Goal: Task Accomplishment & Management: Use online tool/utility

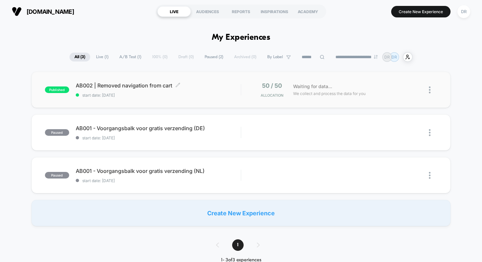
click at [172, 85] on span "AB002 | Removed navigation from cart Click to edit experience details" at bounding box center [158, 85] width 165 height 7
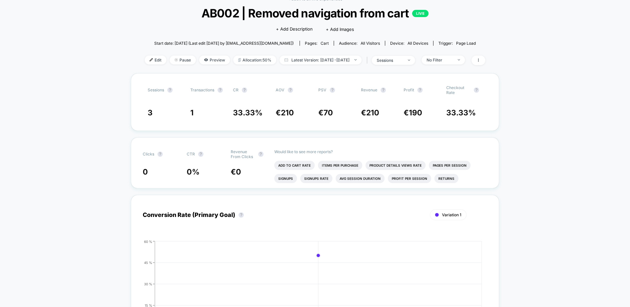
scroll to position [38, 0]
click at [169, 95] on div "Sessions ? Transactions ? CR ? AOV ? PSV ? Revenue ? Profit ? Checkout Rate ? 3…" at bounding box center [315, 101] width 368 height 57
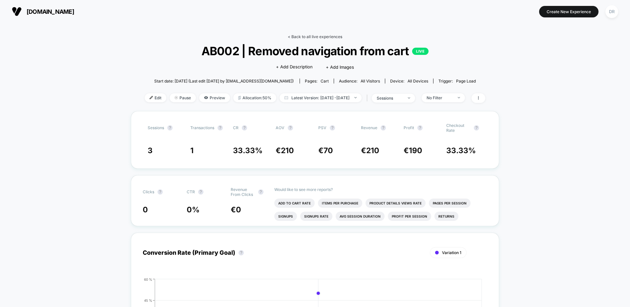
click at [307, 36] on link "< Back to all live experiences" at bounding box center [315, 36] width 54 height 5
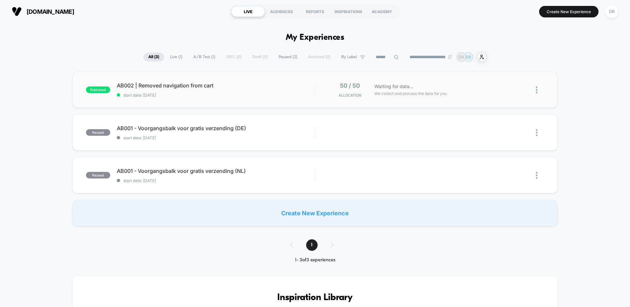
click at [244, 98] on div "published AB002 | Removed navigation from cart start date: [DATE] 50 / 50 Alloc…" at bounding box center [315, 90] width 485 height 36
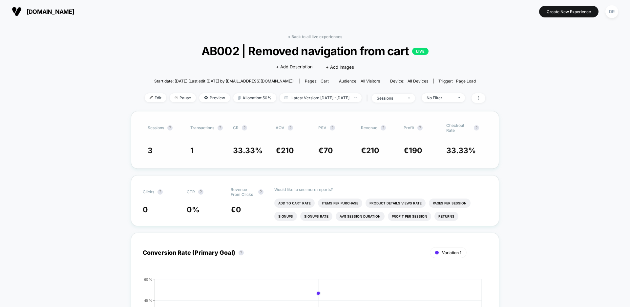
scroll to position [0, 0]
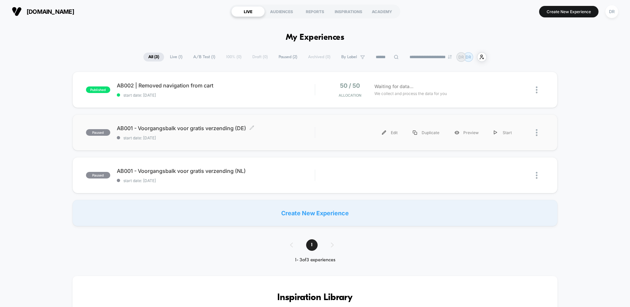
click at [176, 131] on div "AB001 - Voorgangsbalk voor gratis verzending (DE) Click to edit experience deta…" at bounding box center [216, 132] width 198 height 15
click at [221, 93] on span "start date: [DATE]" at bounding box center [216, 95] width 198 height 5
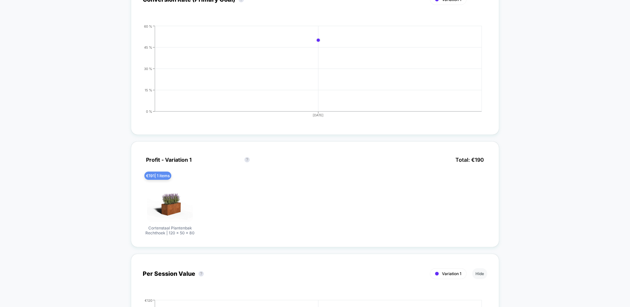
scroll to position [11, 0]
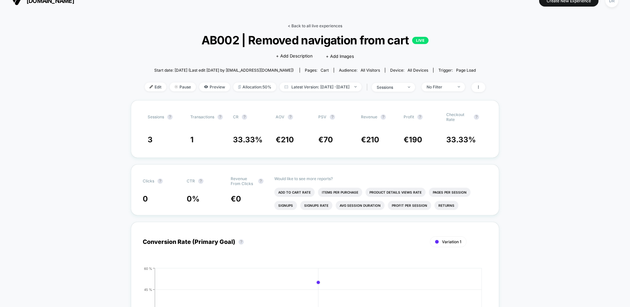
click at [309, 26] on link "< Back to all live experiences" at bounding box center [315, 25] width 54 height 5
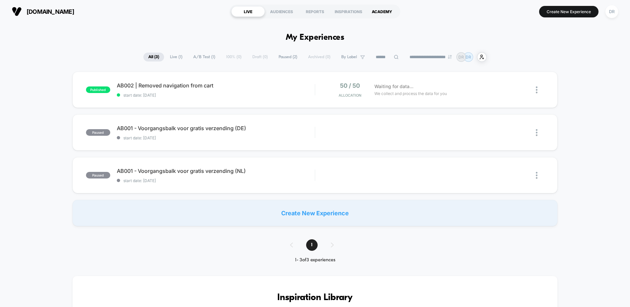
click at [396, 11] on div "ACADEMY" at bounding box center [381, 11] width 33 height 11
click at [196, 93] on span "start date: [DATE]" at bounding box center [216, 95] width 198 height 5
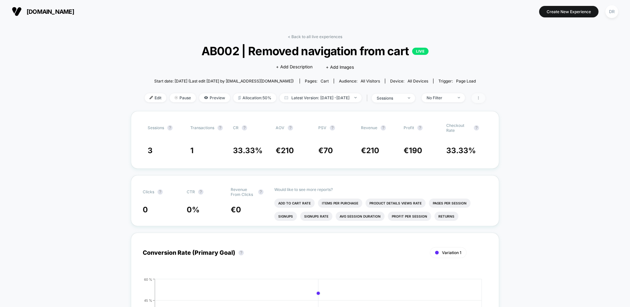
click at [480, 96] on icon at bounding box center [479, 98] width 4 height 4
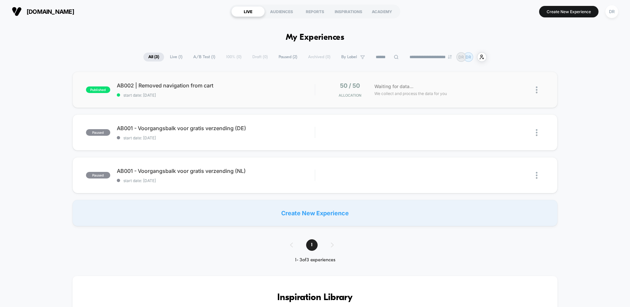
click at [182, 101] on div "published AB002 | Removed navigation from cart start date: [DATE] 50 / 50 Alloc…" at bounding box center [315, 90] width 485 height 36
